Goal: Transaction & Acquisition: Download file/media

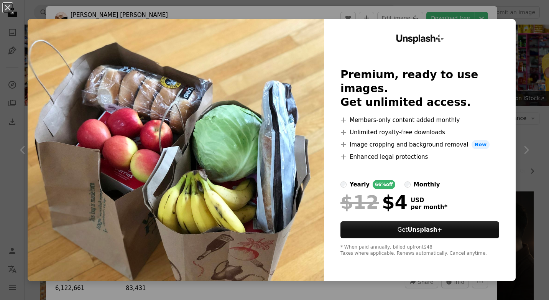
scroll to position [460, 0]
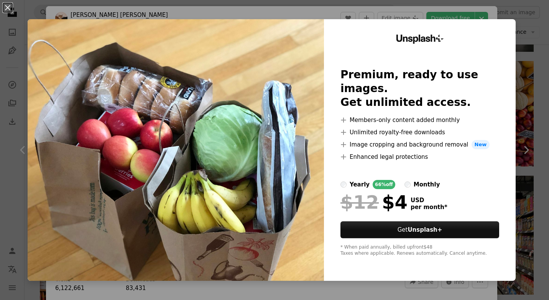
click at [490, 13] on div "An X shape Unsplash+ Premium, ready to use images. Get unlimited access. A plus…" at bounding box center [274, 150] width 549 height 300
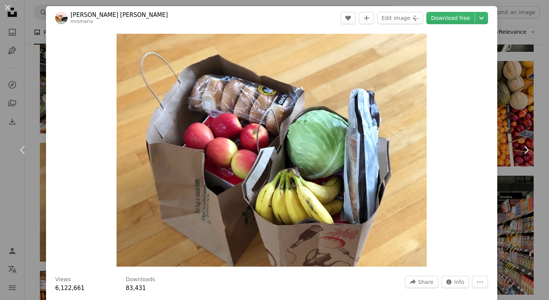
scroll to position [38, 0]
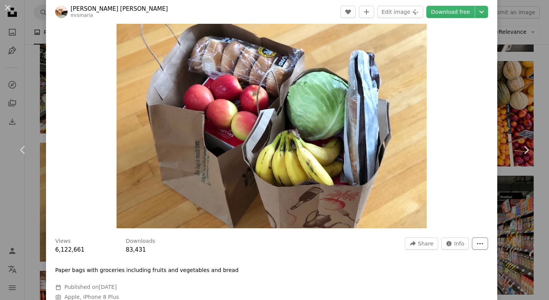
click at [477, 244] on icon "More Actions" at bounding box center [480, 243] width 6 height 1
click at [429, 244] on button "A forward-right arrow Share" at bounding box center [421, 243] width 33 height 12
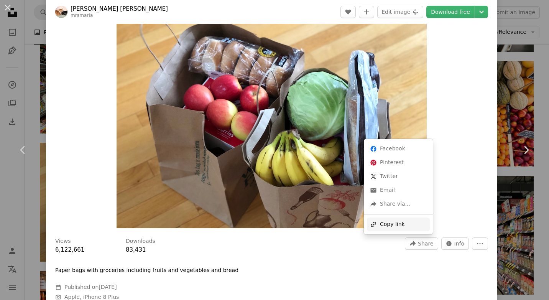
click at [404, 223] on div "A URL sharing icon (chains) Copy link" at bounding box center [398, 224] width 63 height 14
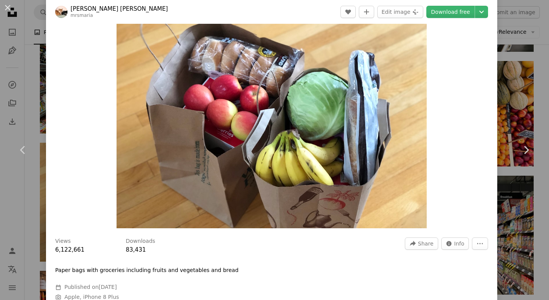
click at [247, 107] on img "Zoom in on this image" at bounding box center [271, 111] width 310 height 233
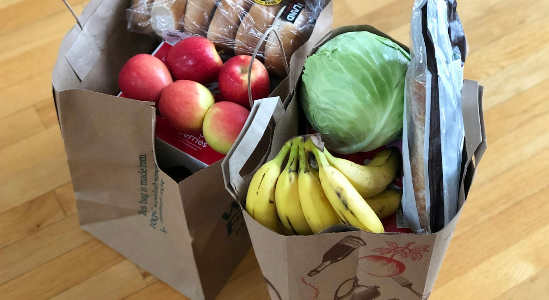
scroll to position [0, 0]
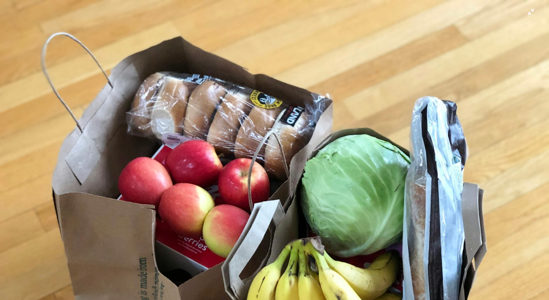
click at [213, 159] on img "Zoom out on this image" at bounding box center [274, 206] width 549 height 412
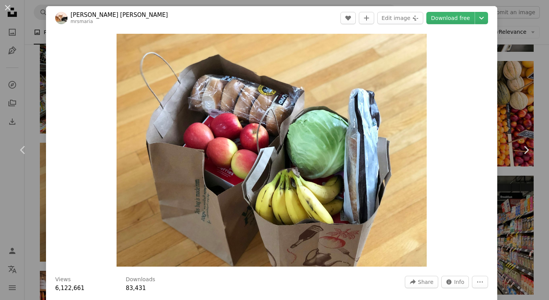
click at [523, 48] on div "An X shape Chevron left Chevron right [PERSON_NAME] [PERSON_NAME] mrsmaria A he…" at bounding box center [274, 150] width 549 height 300
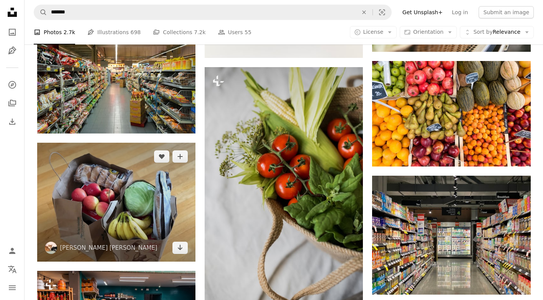
click at [97, 167] on img at bounding box center [116, 202] width 158 height 119
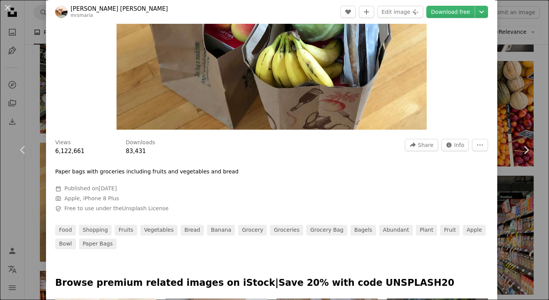
scroll to position [77, 0]
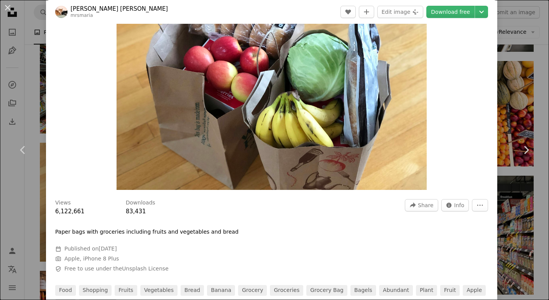
drag, startPoint x: 236, startPoint y: 99, endPoint x: 281, endPoint y: 253, distance: 160.5
click at [281, 253] on div "Calendar outlined Published on [DATE] Camera Apple, iPhone 8 Plus Safety Free t…" at bounding box center [170, 259] width 230 height 28
click at [447, 16] on link "Download free" at bounding box center [450, 12] width 48 height 12
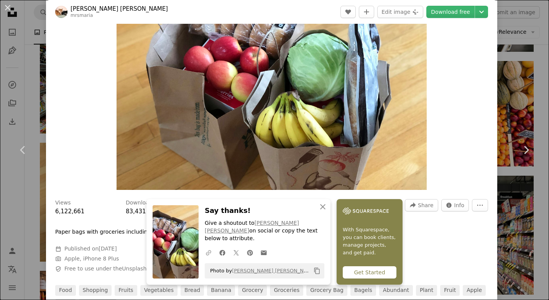
click at [205, 252] on icon "A URL sharing icon (chains)" at bounding box center [208, 252] width 7 height 7
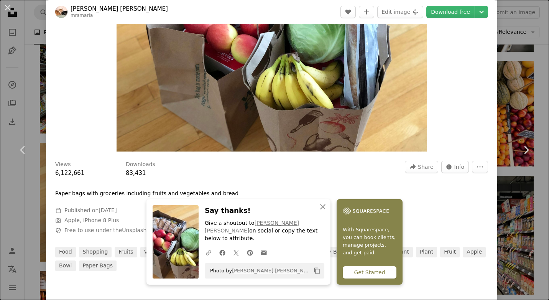
click at [206, 254] on icon "button" at bounding box center [208, 252] width 5 height 5
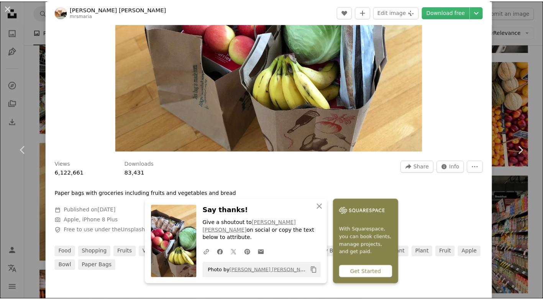
scroll to position [0, 0]
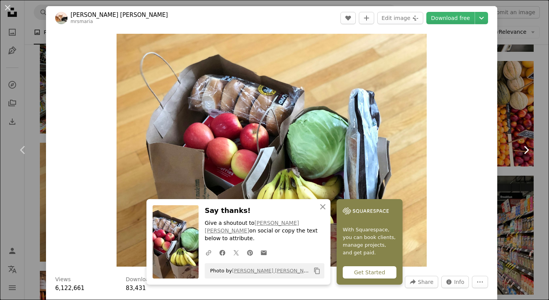
click at [517, 118] on link "Chevron right" at bounding box center [526, 150] width 46 height 74
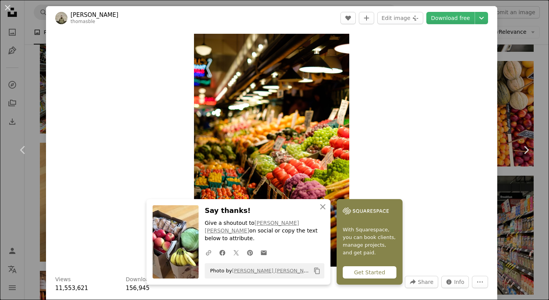
click at [328, 215] on div "An X shape Close Say thanks! Give a shoutout to [PERSON_NAME] [PERSON_NAME] on …" at bounding box center [274, 241] width 256 height 85
click at [326, 214] on button "An X shape Close" at bounding box center [322, 206] width 15 height 15
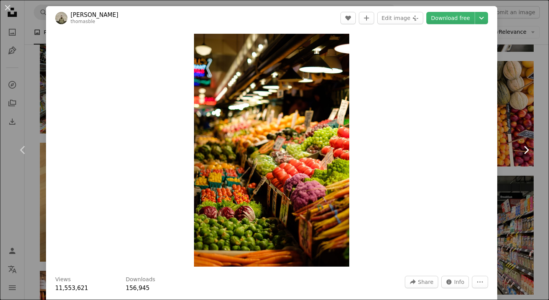
click at [524, 149] on icon at bounding box center [526, 150] width 5 height 8
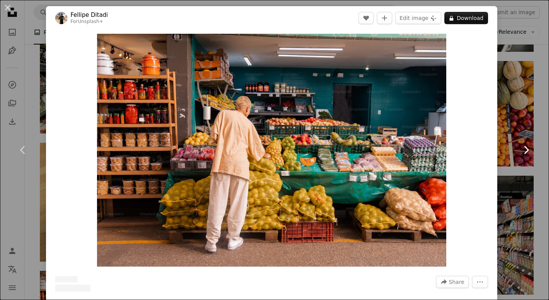
click at [524, 149] on icon at bounding box center [526, 150] width 5 height 8
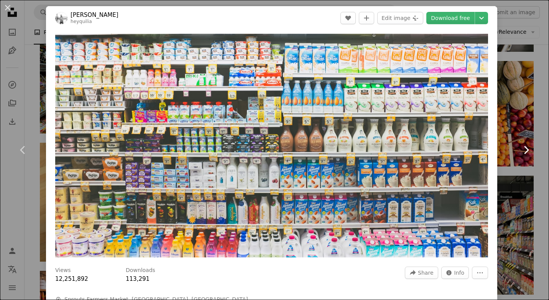
click at [524, 149] on icon at bounding box center [526, 150] width 5 height 8
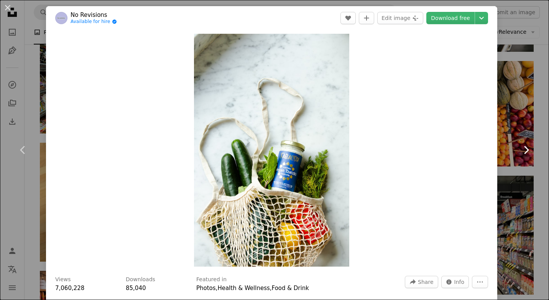
click at [524, 149] on icon at bounding box center [526, 150] width 5 height 8
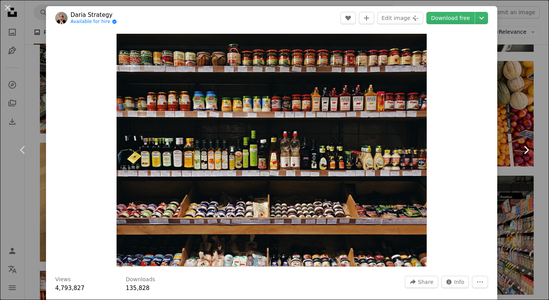
click at [524, 149] on icon at bounding box center [526, 150] width 5 height 8
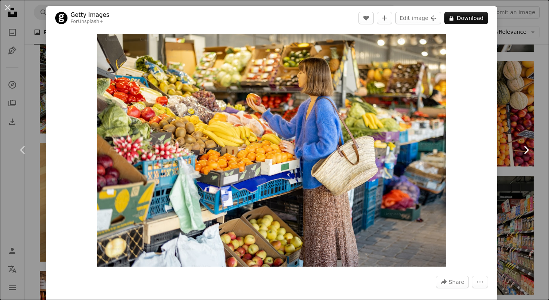
click at [524, 149] on icon at bounding box center [526, 150] width 5 height 8
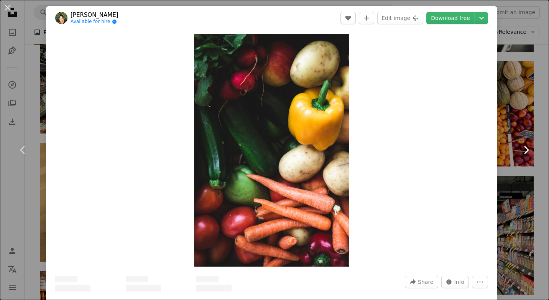
click at [524, 149] on icon at bounding box center [526, 150] width 5 height 8
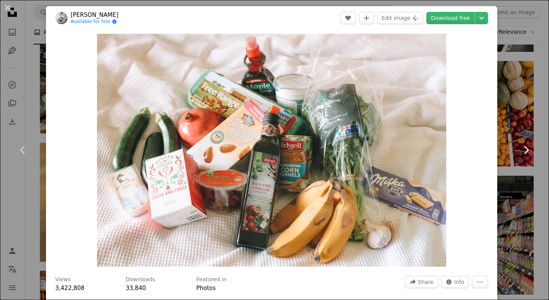
click at [524, 149] on icon at bounding box center [526, 150] width 5 height 8
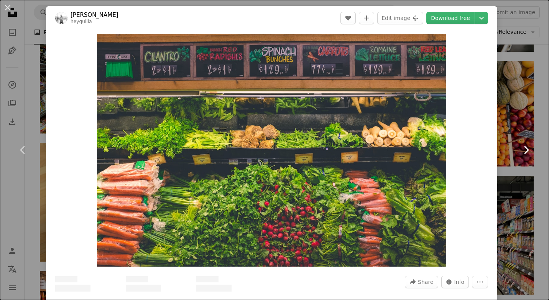
click at [524, 149] on icon at bounding box center [526, 150] width 5 height 8
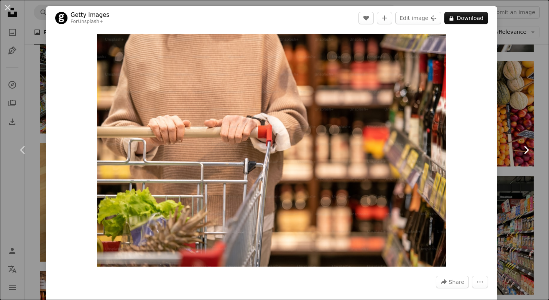
click at [524, 149] on icon at bounding box center [526, 150] width 5 height 8
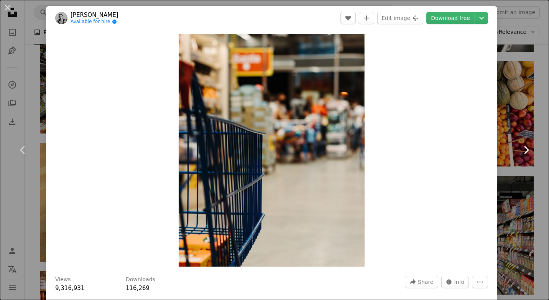
click at [524, 149] on icon at bounding box center [526, 150] width 5 height 8
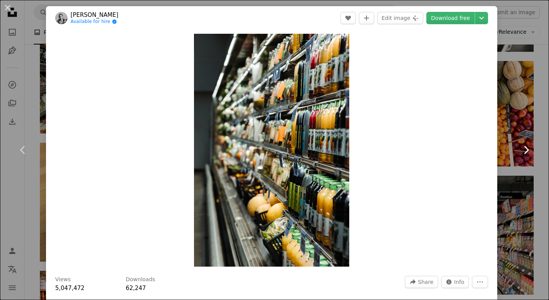
click at [524, 149] on icon at bounding box center [526, 150] width 5 height 8
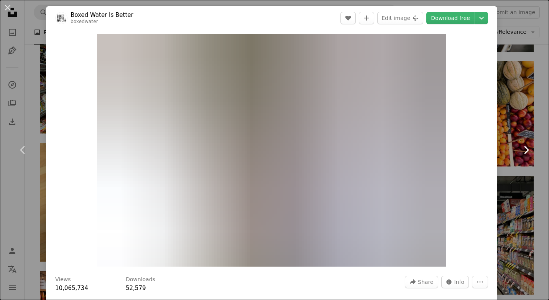
click at [524, 149] on icon at bounding box center [526, 150] width 5 height 8
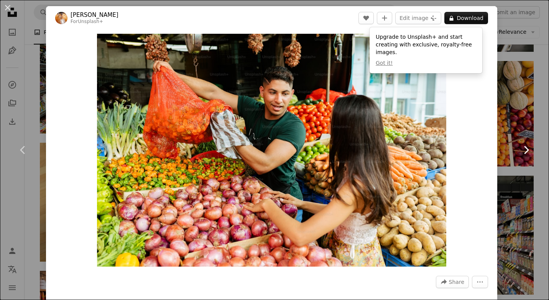
click at [524, 149] on icon at bounding box center [526, 150] width 5 height 8
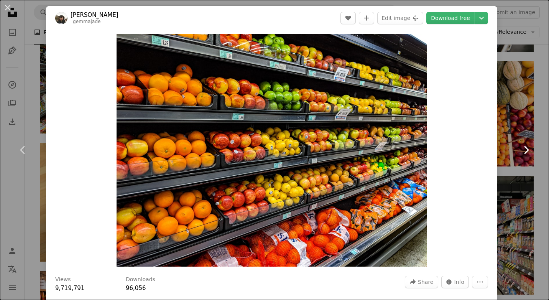
click at [524, 149] on icon at bounding box center [526, 150] width 5 height 8
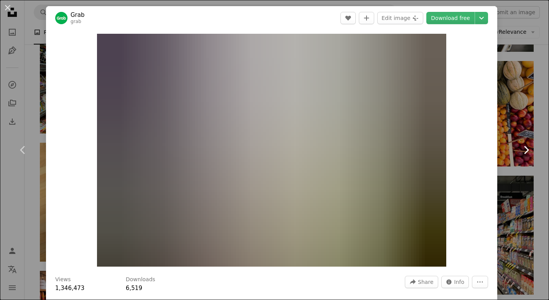
click at [524, 149] on icon at bounding box center [526, 150] width 5 height 8
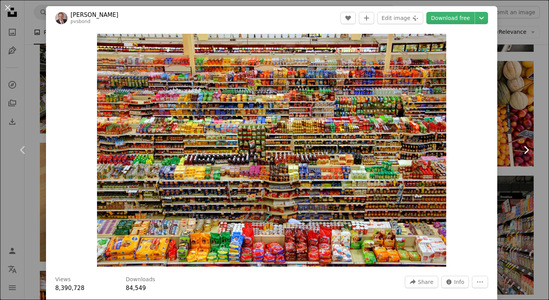
click at [524, 149] on icon at bounding box center [526, 150] width 5 height 8
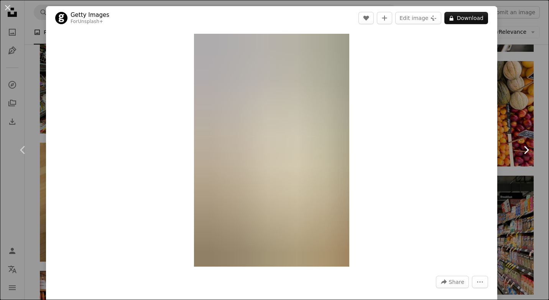
click at [524, 149] on icon at bounding box center [526, 150] width 5 height 8
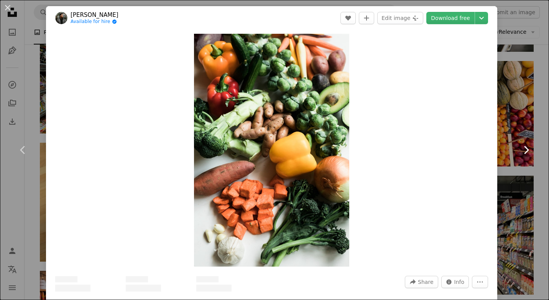
click at [524, 149] on icon at bounding box center [526, 150] width 5 height 8
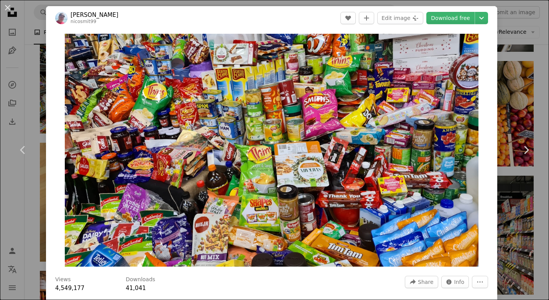
click at [507, 17] on div "An X shape Chevron left Chevron right [PERSON_NAME] nicosmit99 A heart A plus s…" at bounding box center [274, 150] width 549 height 300
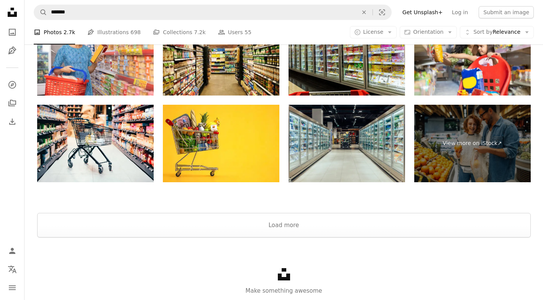
scroll to position [2644, 0]
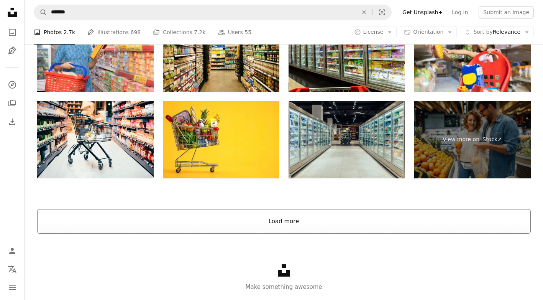
click at [285, 218] on button "Load more" at bounding box center [284, 221] width 494 height 25
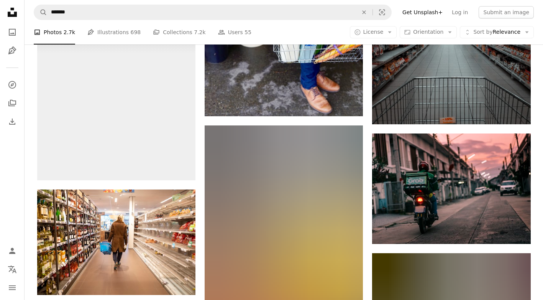
scroll to position [3850, 0]
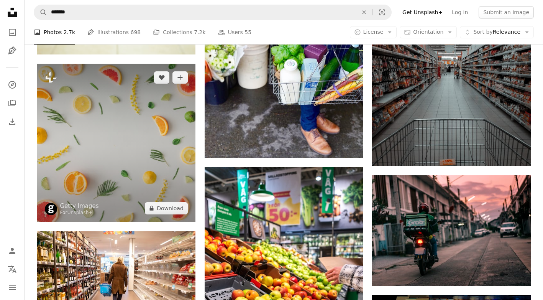
click at [70, 114] on img at bounding box center [116, 143] width 158 height 158
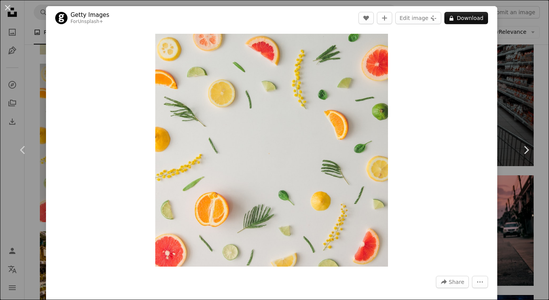
click at [527, 71] on div "An X shape Chevron left Chevron right Getty Images For Unsplash+ A heart A plus…" at bounding box center [274, 150] width 549 height 300
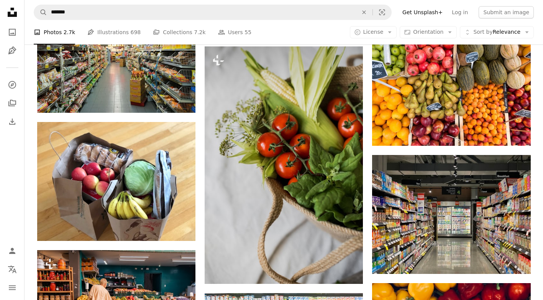
scroll to position [554, 0]
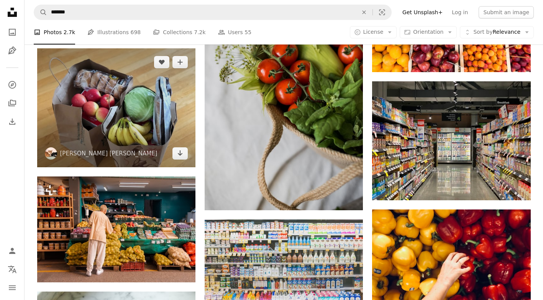
click at [120, 96] on img at bounding box center [116, 107] width 158 height 119
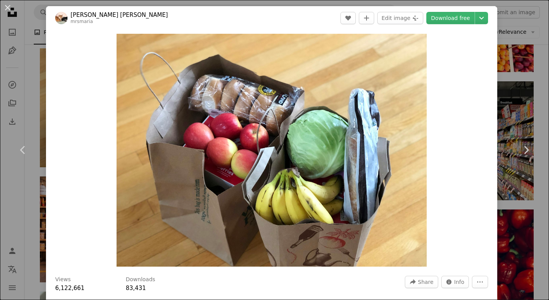
click at [508, 28] on div "An X shape Chevron left Chevron right [PERSON_NAME] [PERSON_NAME] mrsmaria A he…" at bounding box center [274, 150] width 549 height 300
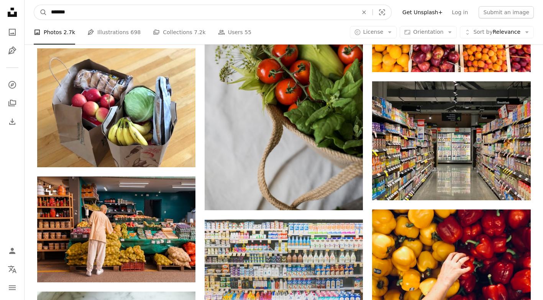
click at [164, 12] on input "*******" at bounding box center [201, 12] width 308 height 15
type input "*"
type input "******"
click button "A magnifying glass" at bounding box center [40, 12] width 13 height 15
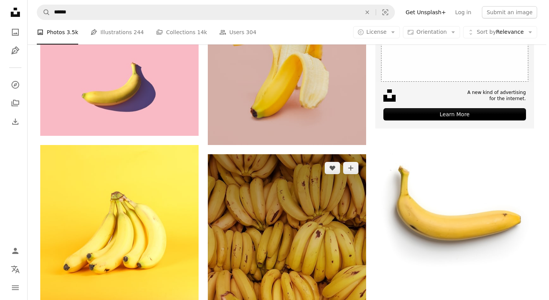
scroll to position [307, 0]
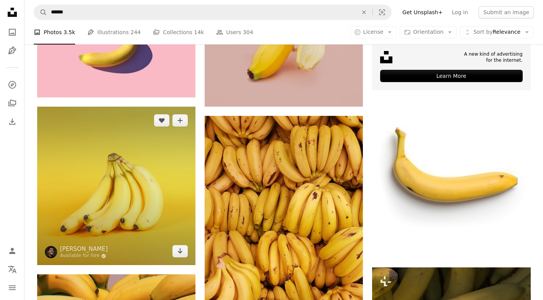
click at [94, 179] on img at bounding box center [116, 186] width 158 height 158
